Goal: Task Accomplishment & Management: Use online tool/utility

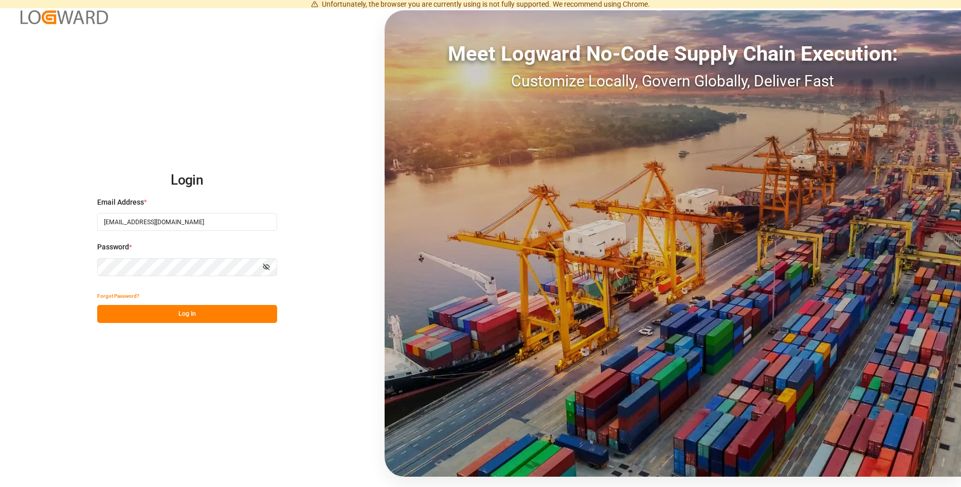
click at [138, 312] on button "Log In" at bounding box center [187, 314] width 180 height 18
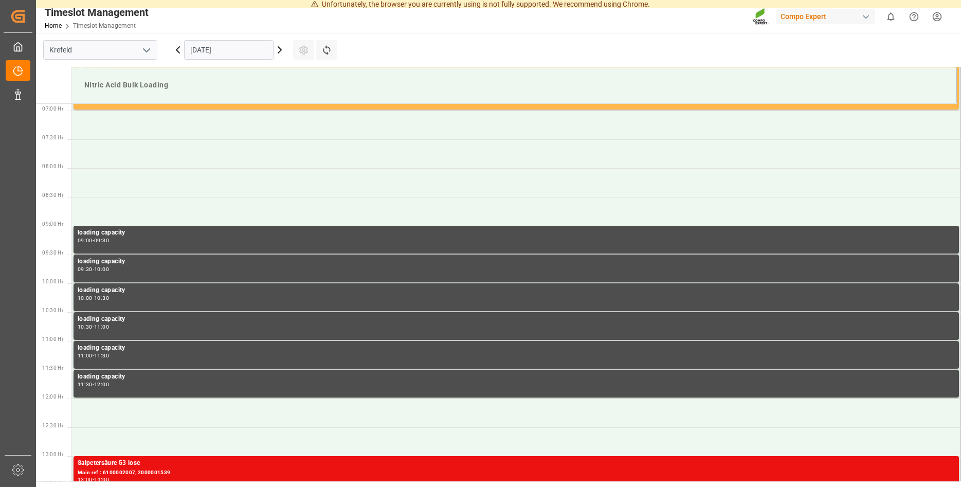
scroll to position [396, 0]
click at [280, 47] on icon at bounding box center [279, 50] width 12 height 12
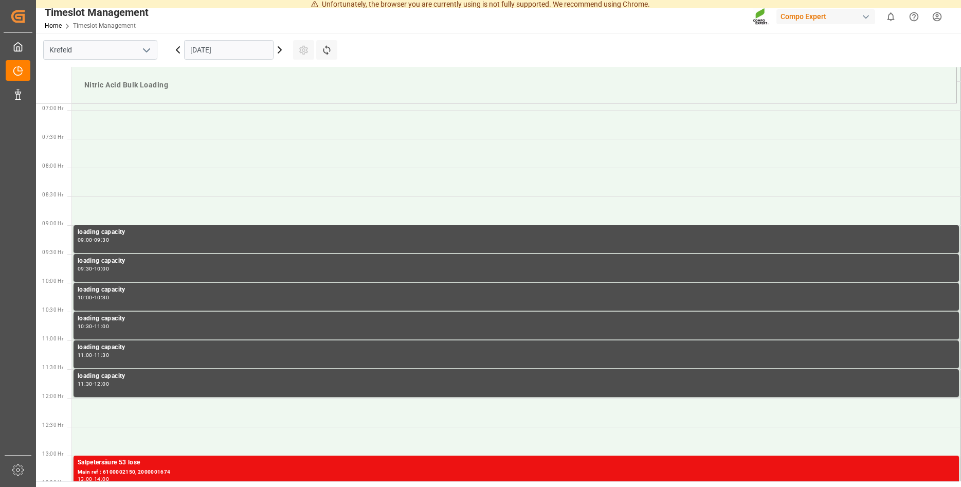
click at [280, 49] on icon at bounding box center [279, 50] width 12 height 12
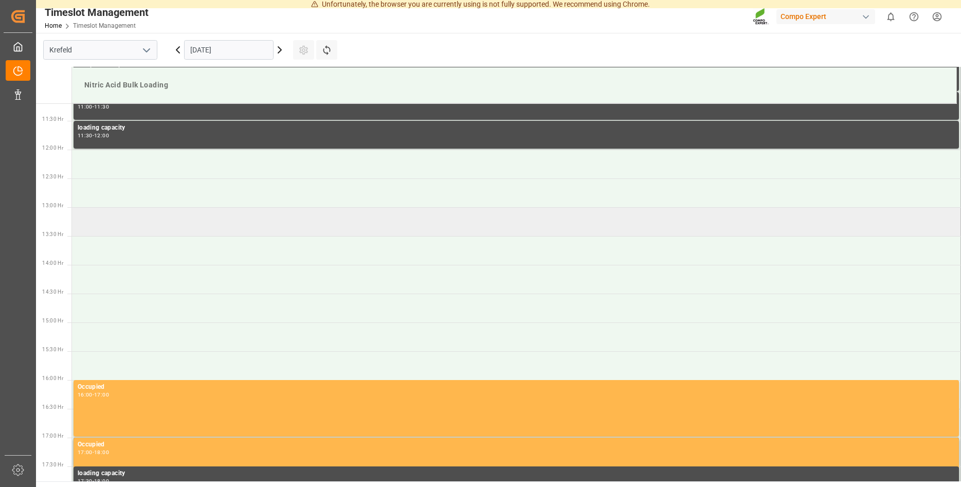
scroll to position [658, 0]
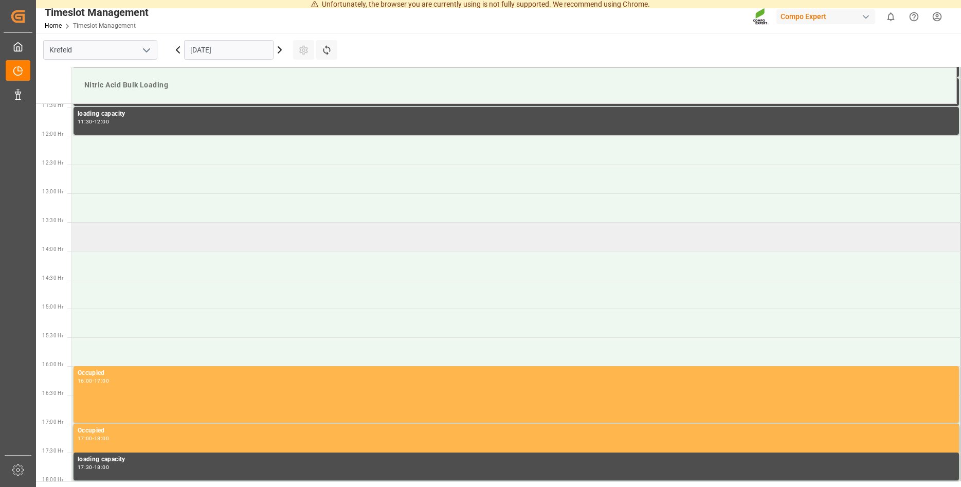
click at [87, 237] on td at bounding box center [516, 236] width 889 height 29
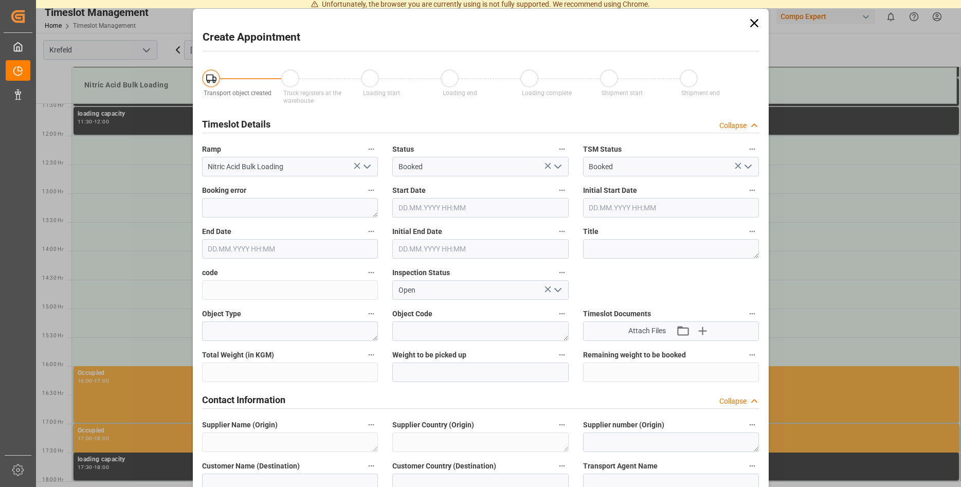
type input "Nitric Acid Bulk Loading"
type input "Booked"
type input "[DATE] 13:30"
type input "[DATE] 14:00"
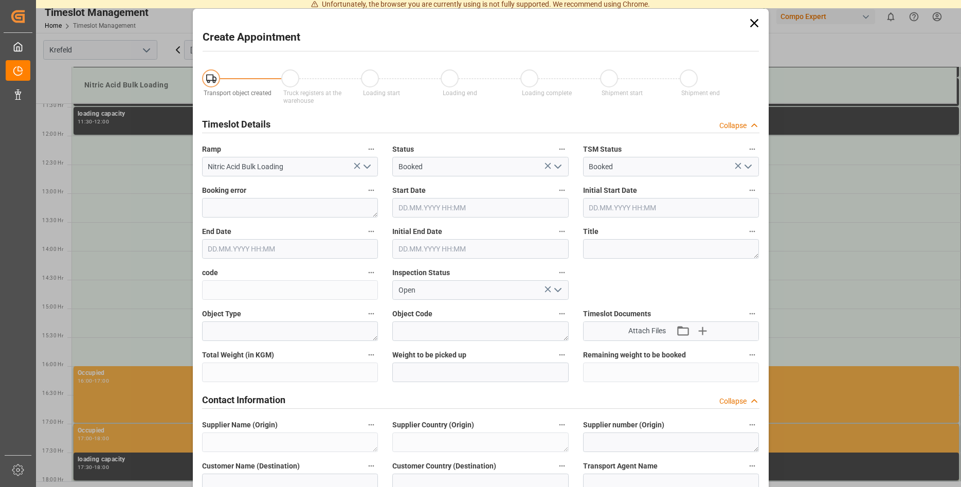
type input "Open"
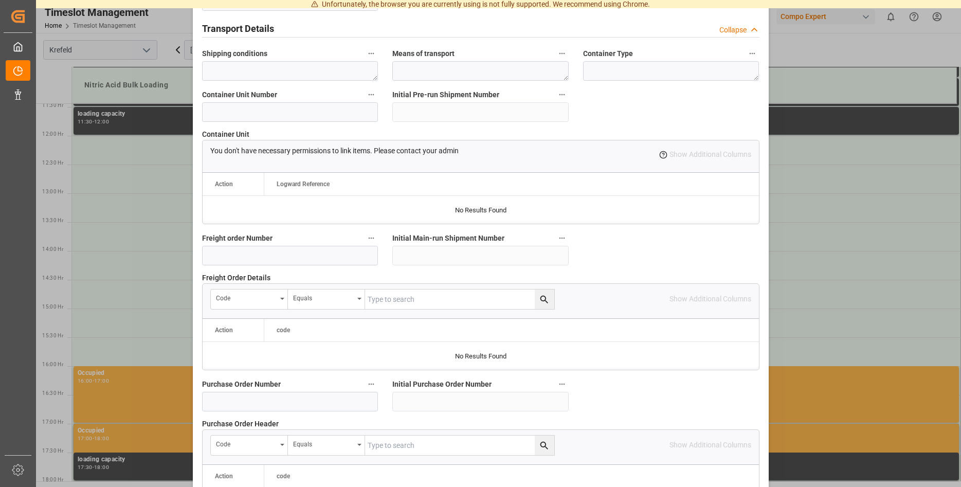
scroll to position [937, 0]
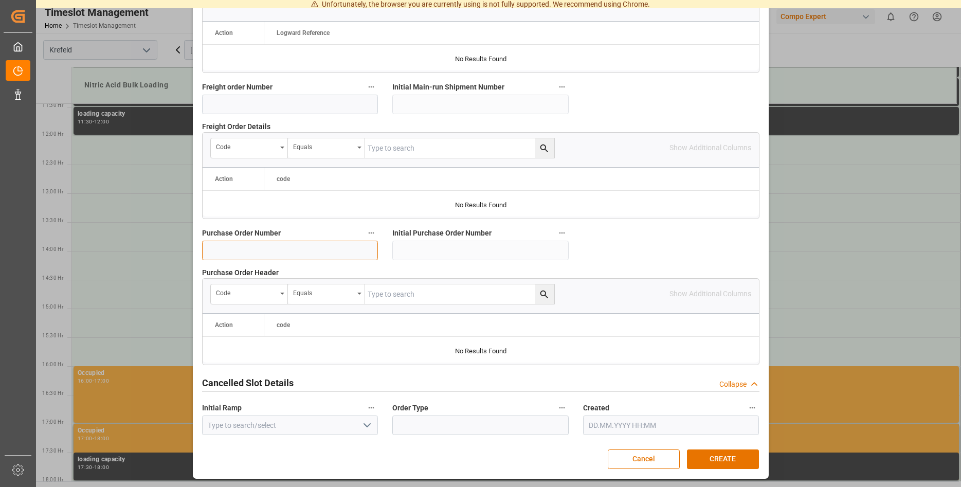
click at [291, 254] on input at bounding box center [290, 251] width 176 height 20
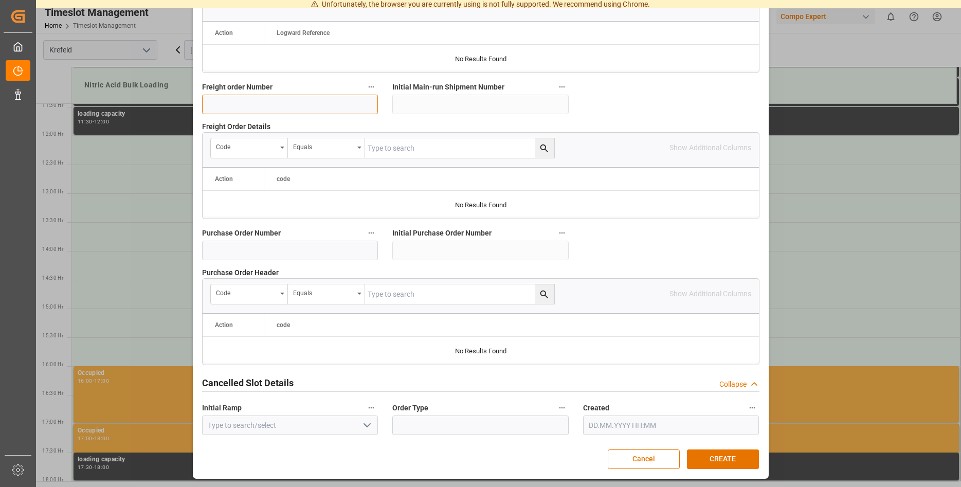
click at [281, 101] on input at bounding box center [290, 105] width 176 height 20
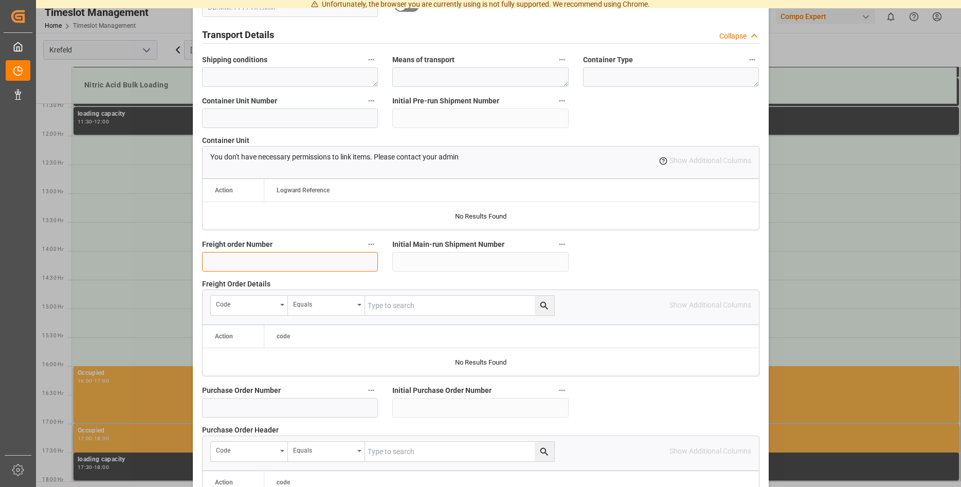
click at [300, 264] on input at bounding box center [290, 262] width 176 height 20
type input "6100002127"
click at [228, 406] on input at bounding box center [290, 408] width 176 height 20
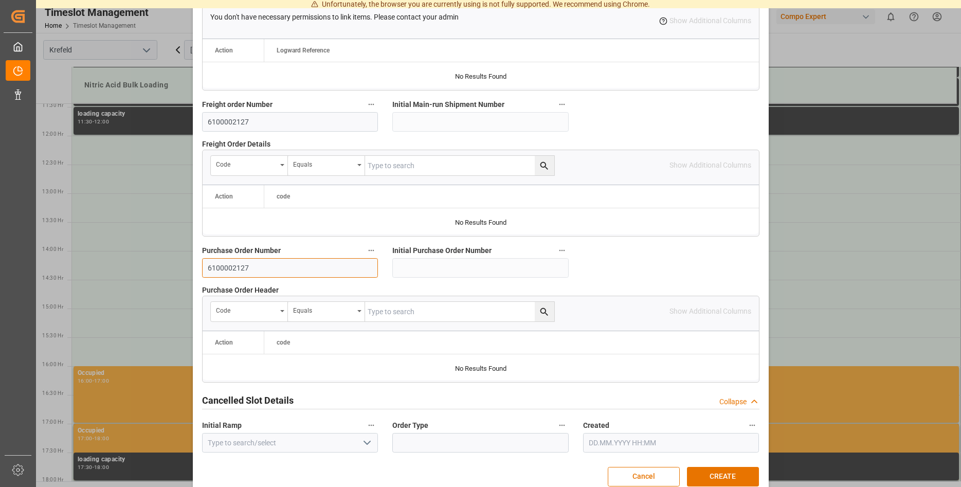
scroll to position [937, 0]
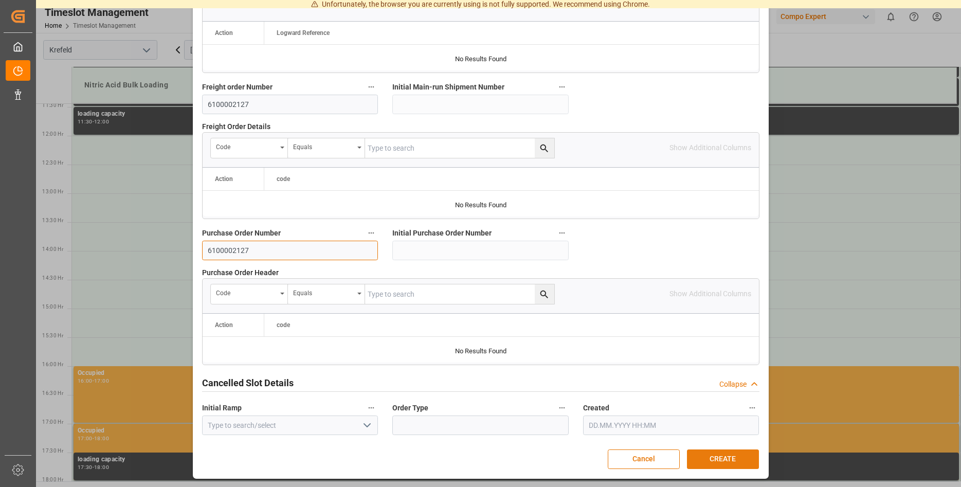
type input "6100002127"
click at [719, 459] on button "CREATE" at bounding box center [723, 459] width 72 height 20
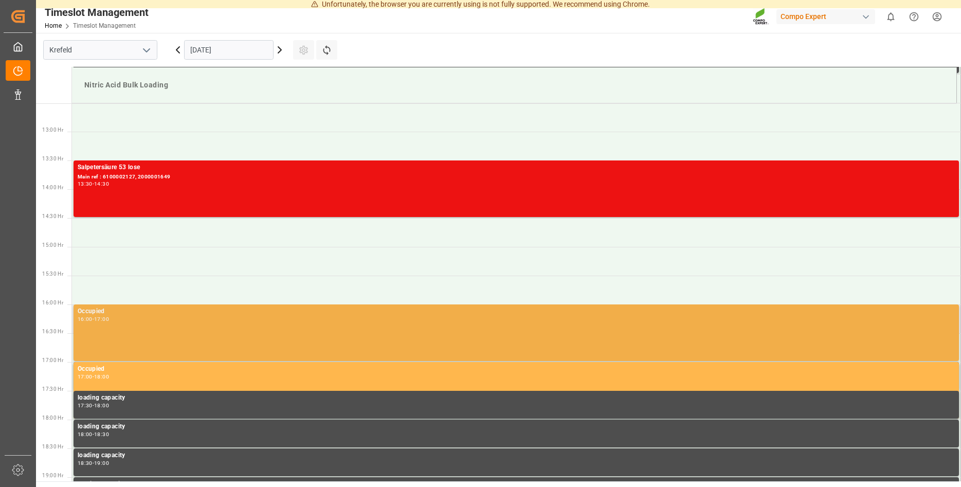
scroll to position [737, 0]
